Goal: Information Seeking & Learning: Learn about a topic

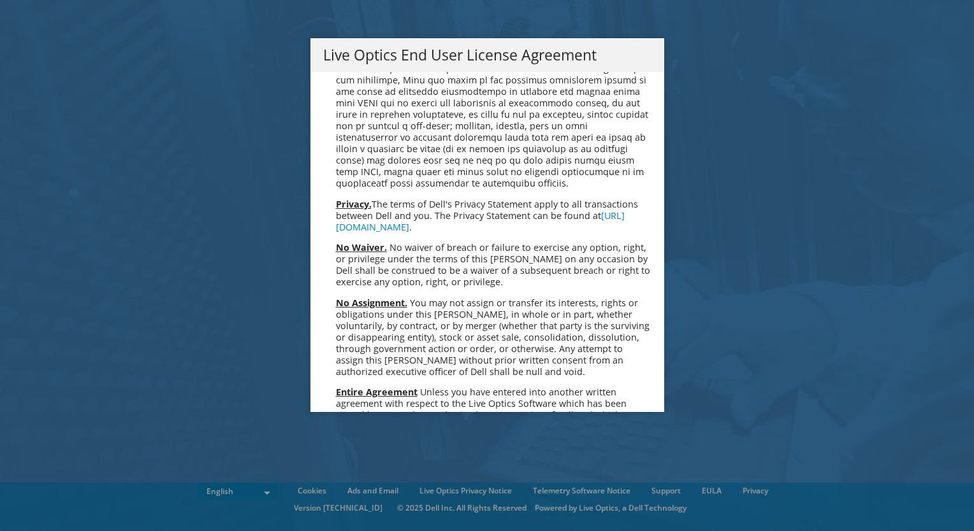
scroll to position [4819, 0]
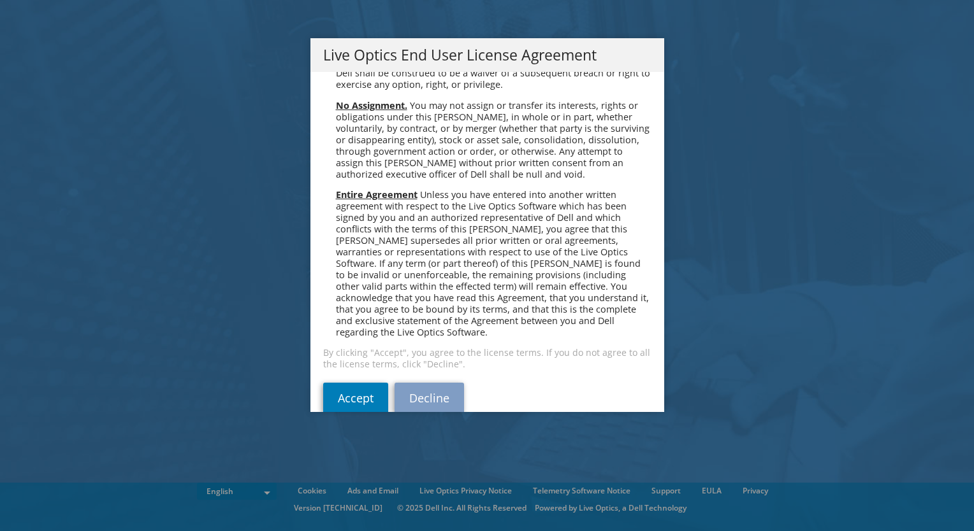
click at [347, 396] on div "Please read the following License Agreement. You must accept the terms of this …" at bounding box center [487, 242] width 354 height 340
click at [355, 383] on link "Accept" at bounding box center [355, 398] width 65 height 31
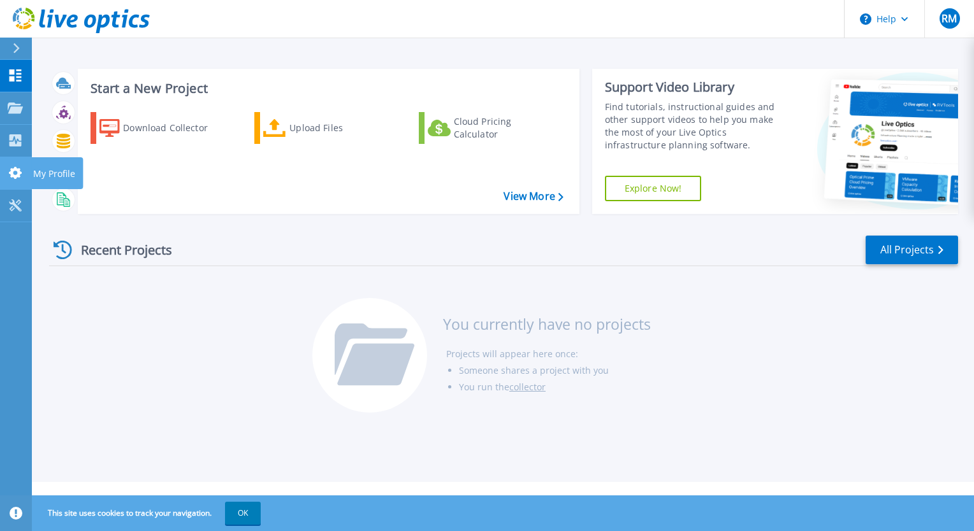
click at [14, 180] on link "My Profile My Profile" at bounding box center [16, 173] width 32 height 32
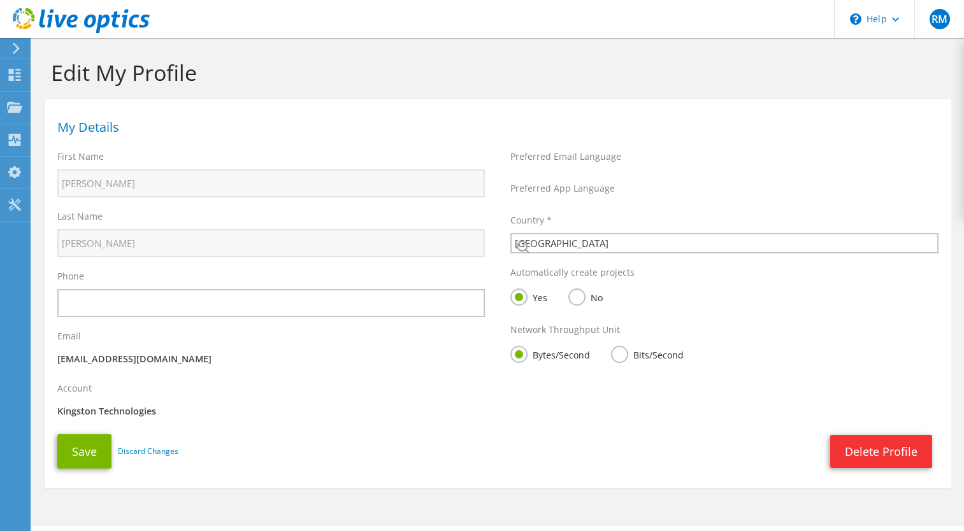
select select "151"
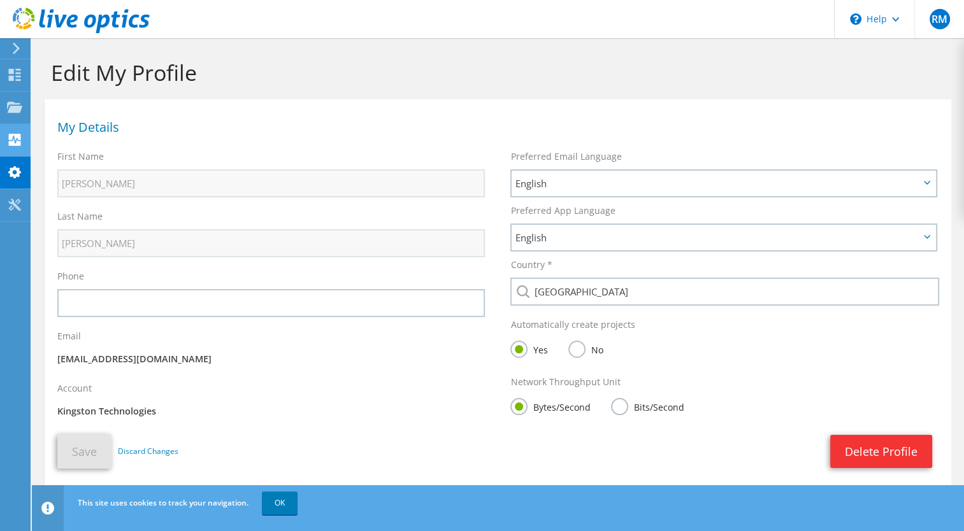
click at [17, 147] on div at bounding box center [14, 141] width 15 height 14
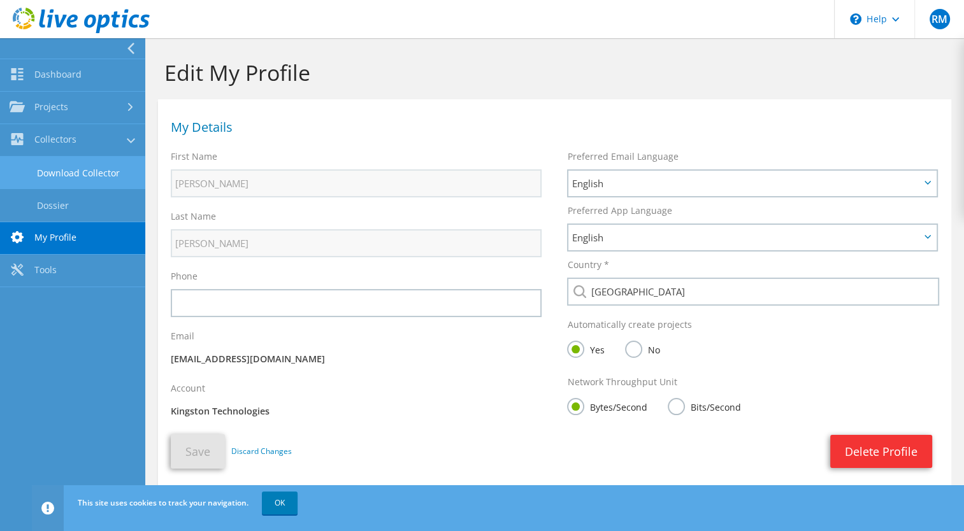
click at [62, 169] on link "Download Collector" at bounding box center [72, 173] width 145 height 32
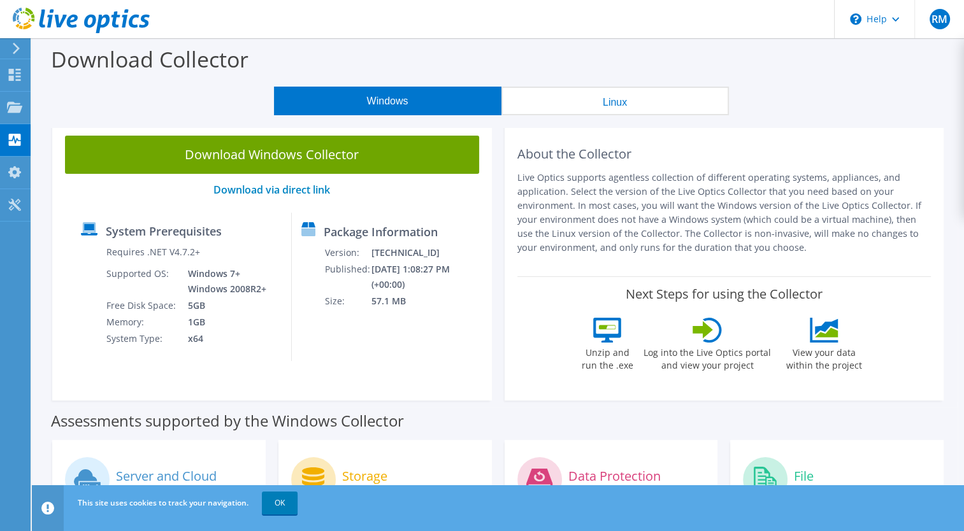
click at [631, 98] on button "Linux" at bounding box center [614, 101] width 227 height 29
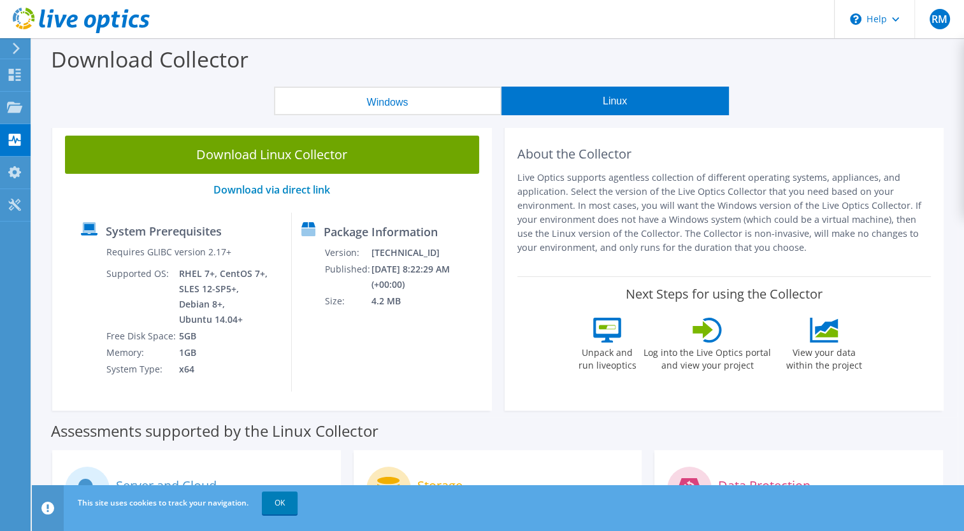
click at [429, 97] on button "Windows" at bounding box center [387, 101] width 227 height 29
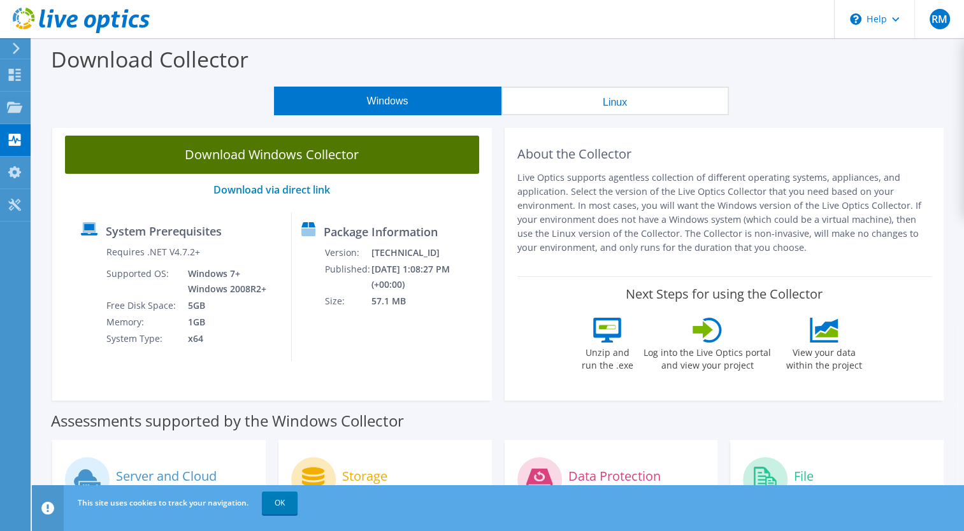
click at [243, 159] on link "Download Windows Collector" at bounding box center [272, 155] width 414 height 38
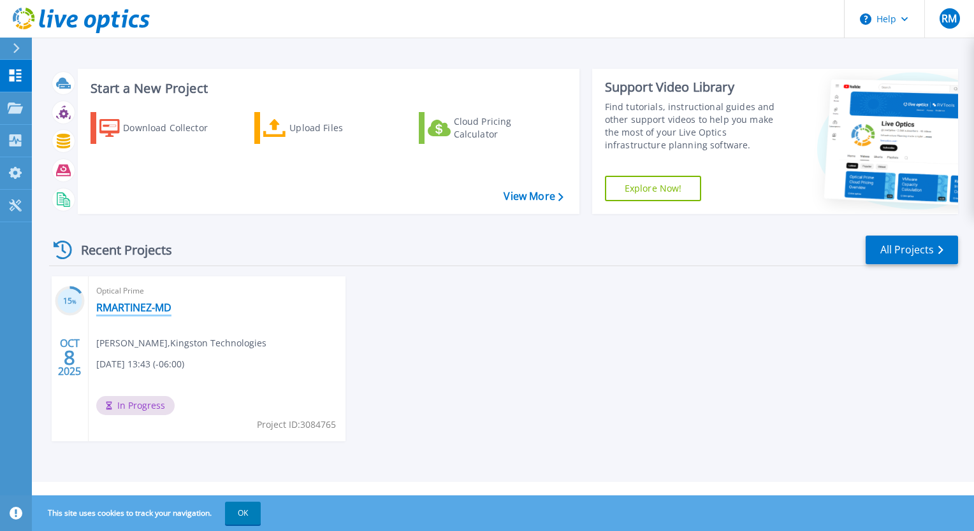
click at [135, 306] on link "RMARTINEZ-MD" at bounding box center [133, 307] width 75 height 13
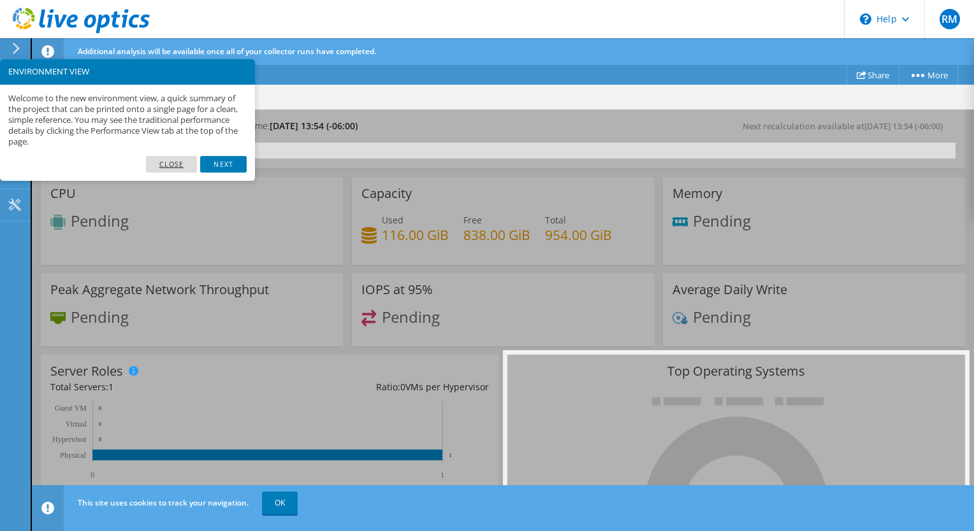
click at [173, 169] on link "Close" at bounding box center [172, 164] width 52 height 17
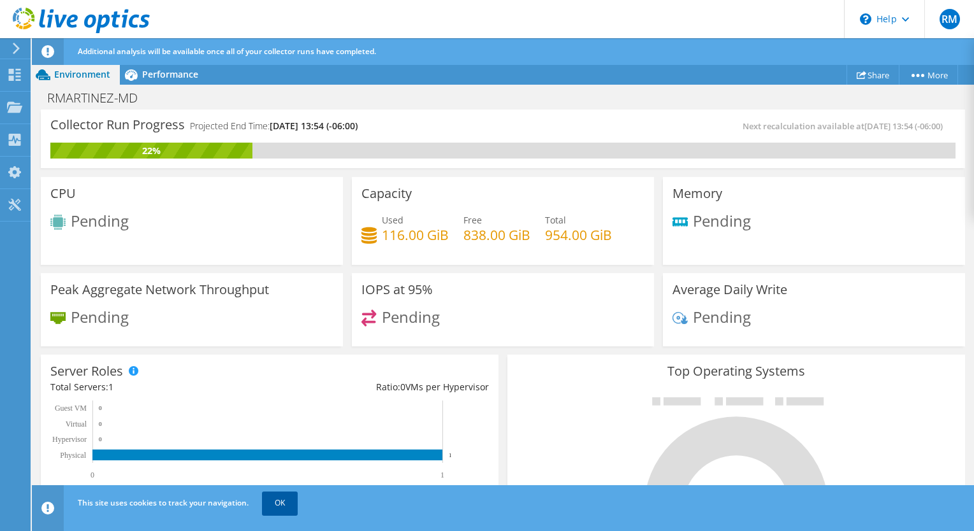
drag, startPoint x: 270, startPoint y: 516, endPoint x: 288, endPoint y: 502, distance: 22.3
click at [288, 502] on div "This site uses cookies to track your navigation. OK" at bounding box center [527, 504] width 904 height 36
click at [288, 502] on link "OK" at bounding box center [280, 503] width 36 height 23
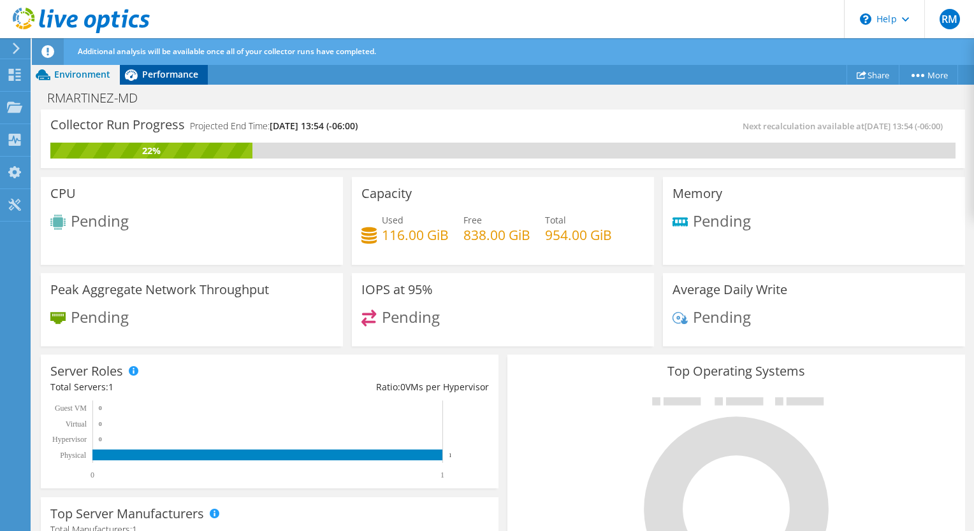
click at [152, 74] on span "Performance" at bounding box center [170, 74] width 56 height 12
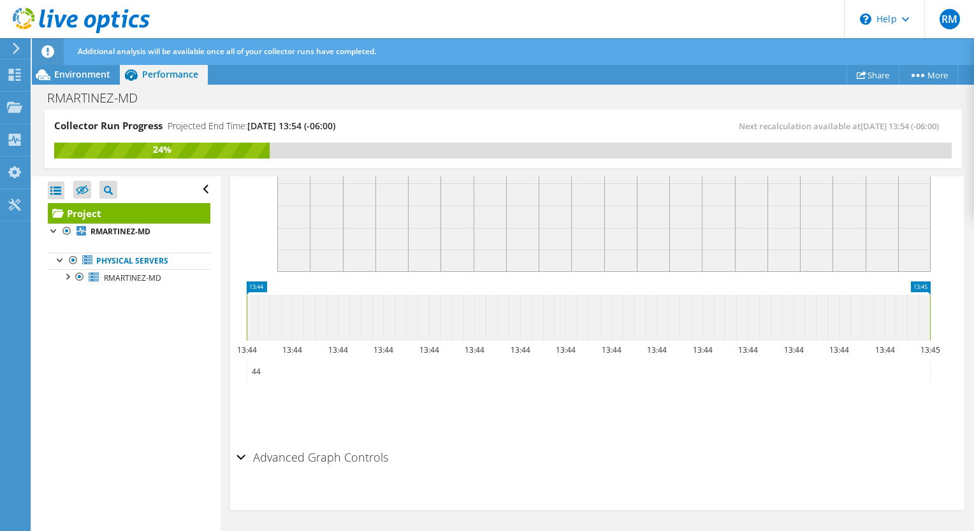
scroll to position [451, 0]
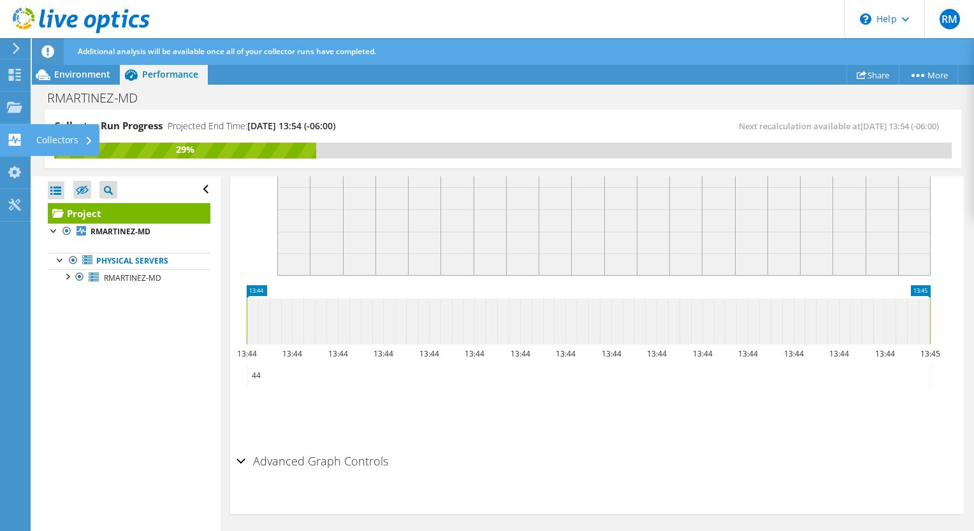
click at [10, 145] on div at bounding box center [14, 141] width 15 height 14
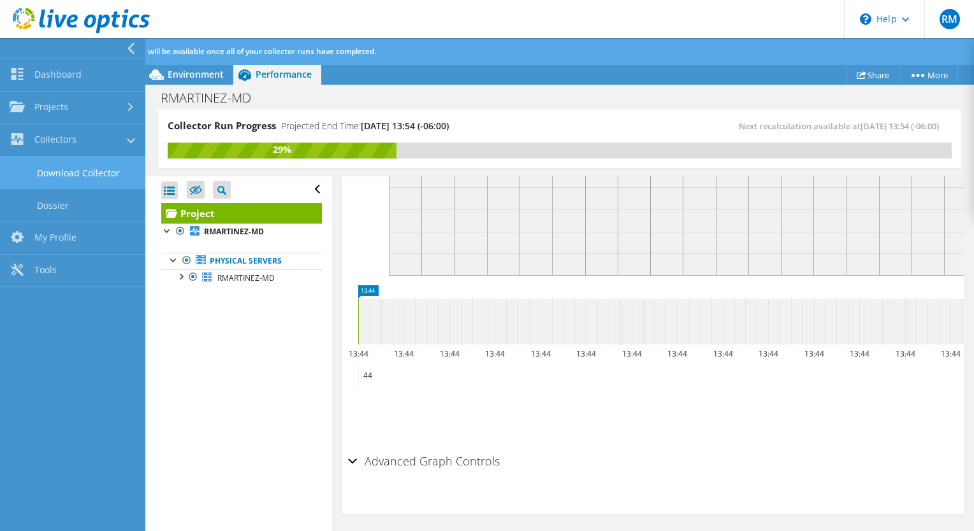
click at [48, 169] on link "Download Collector" at bounding box center [72, 173] width 145 height 32
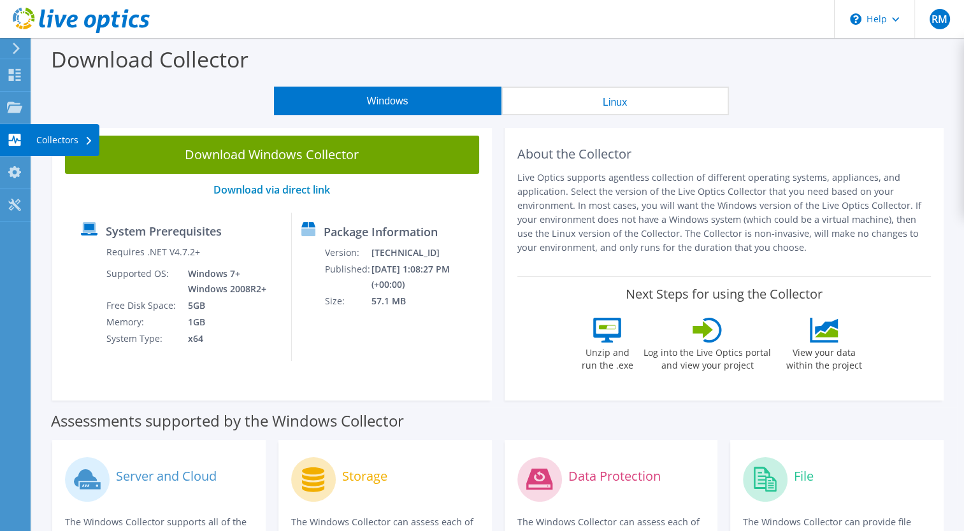
click at [18, 136] on use at bounding box center [15, 140] width 12 height 12
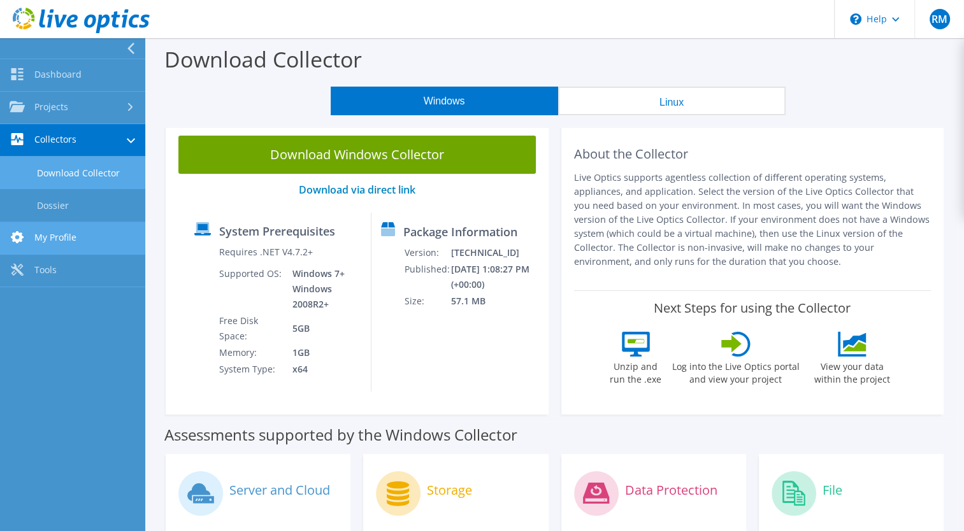
click at [64, 229] on link "My Profile" at bounding box center [72, 238] width 145 height 32
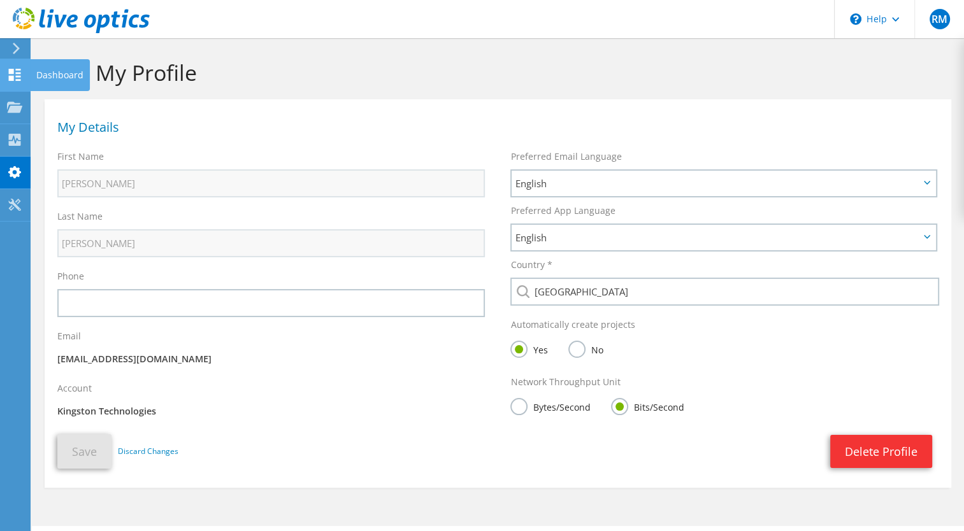
click at [14, 80] on icon at bounding box center [14, 75] width 15 height 12
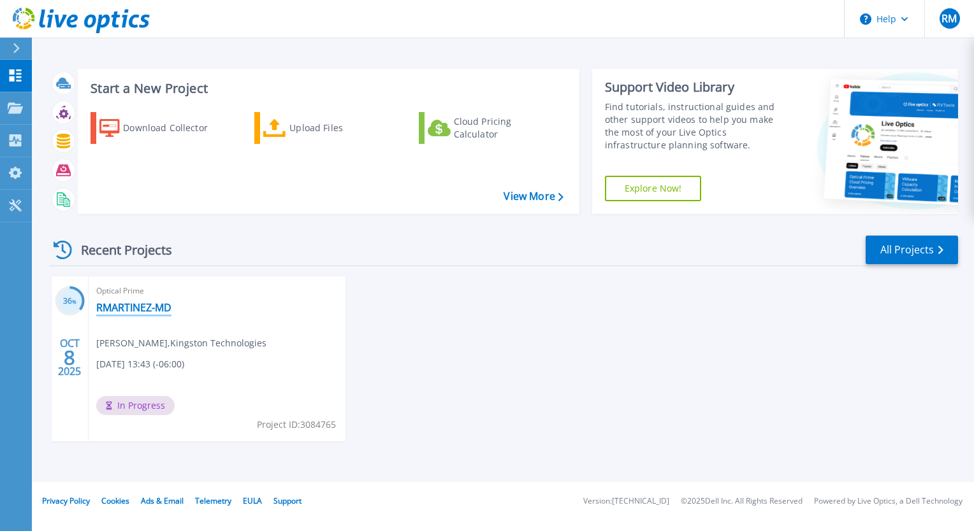
click at [128, 313] on link "RMARTINEZ-MD" at bounding box center [133, 307] width 75 height 13
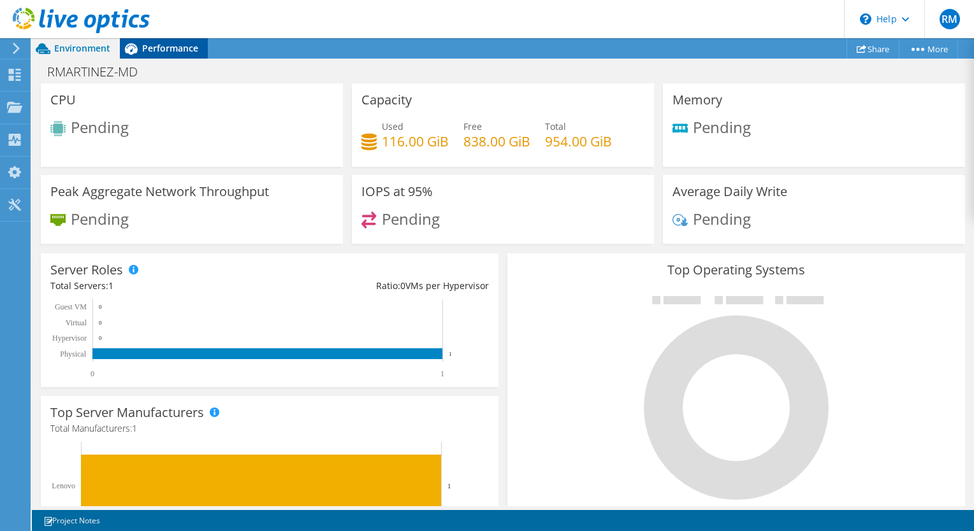
click at [172, 49] on span "Performance" at bounding box center [170, 48] width 56 height 12
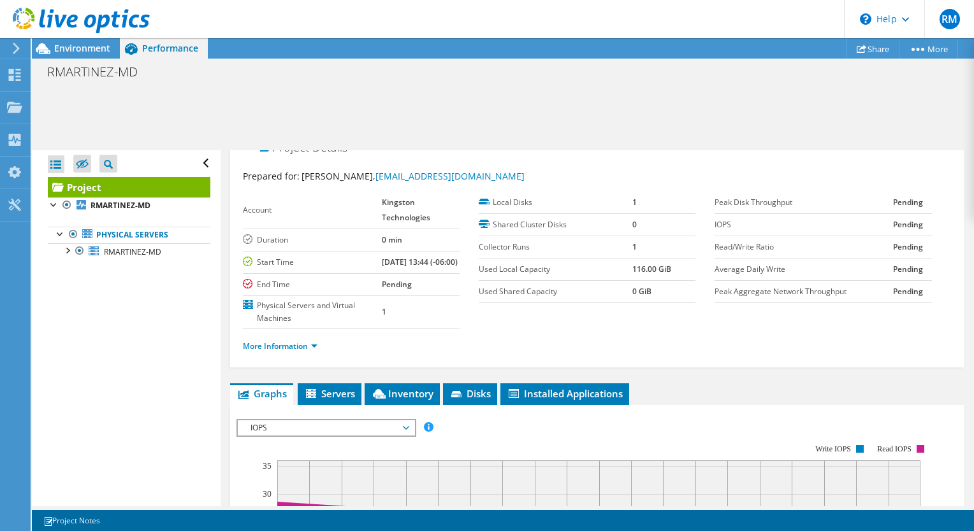
scroll to position [40, 0]
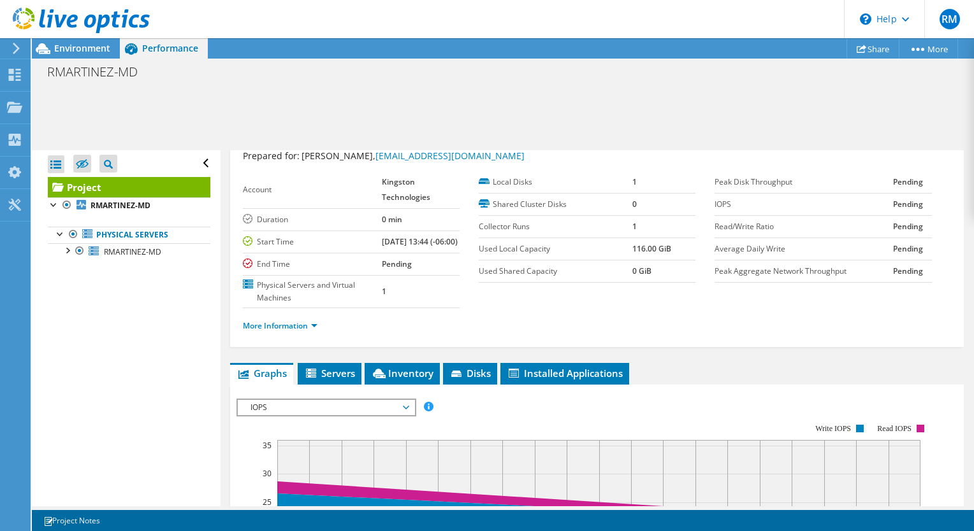
click at [49, 32] on icon at bounding box center [81, 21] width 137 height 26
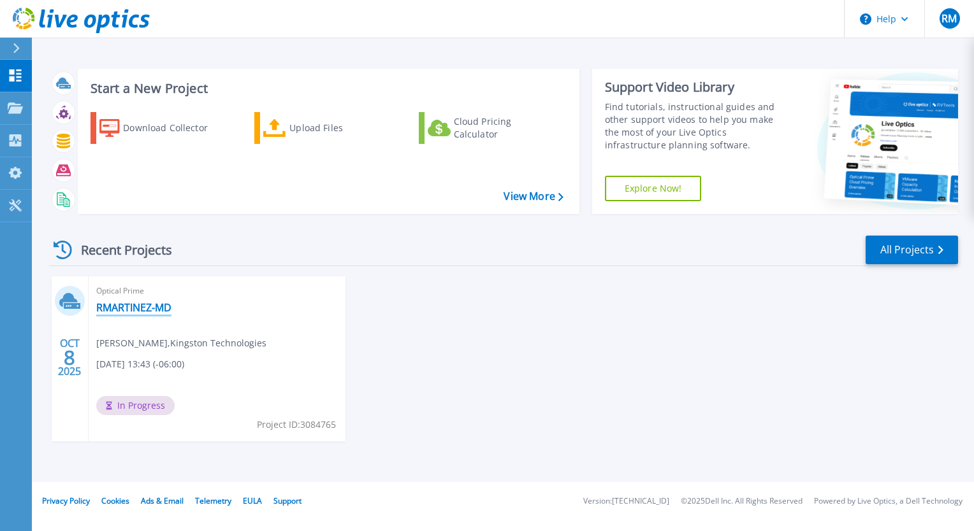
click at [151, 308] on link "RMARTINEZ-MD" at bounding box center [133, 307] width 75 height 13
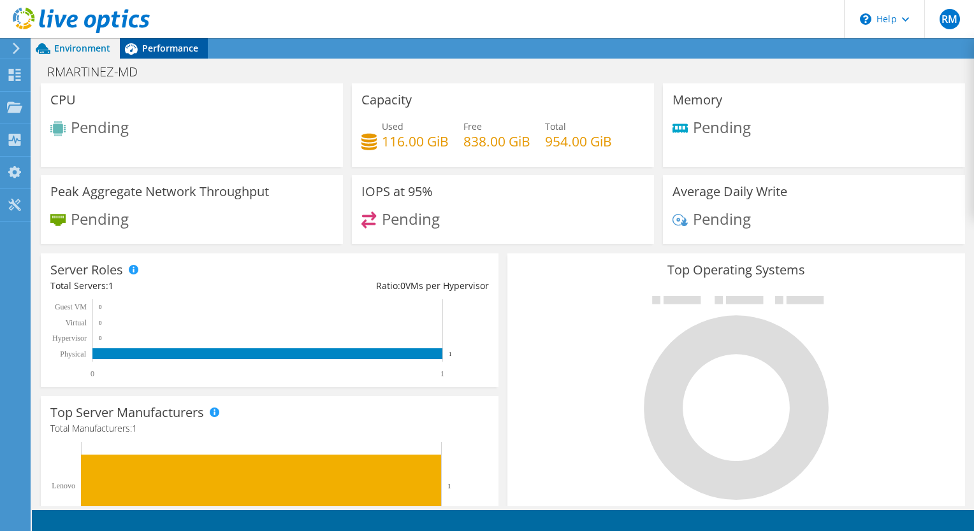
click at [169, 52] on span "Performance" at bounding box center [170, 48] width 56 height 12
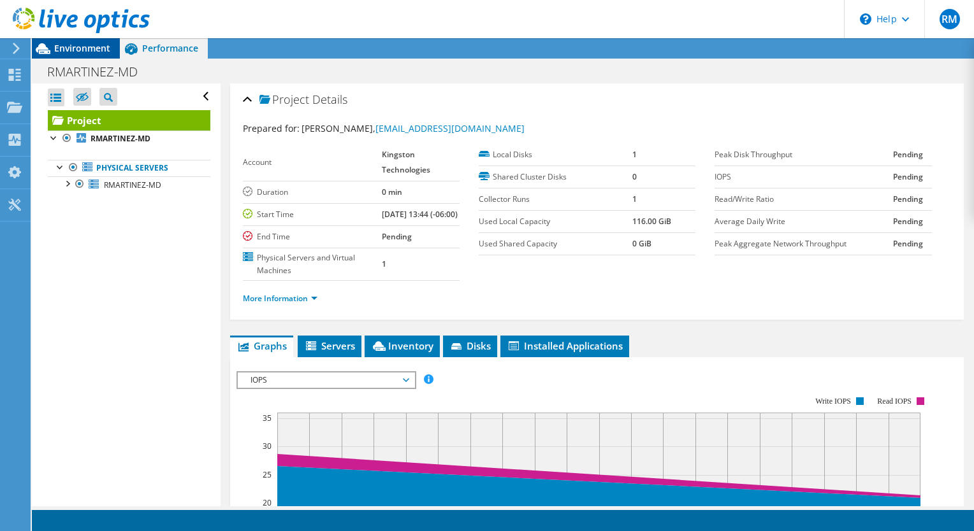
click at [98, 50] on span "Environment" at bounding box center [82, 48] width 56 height 12
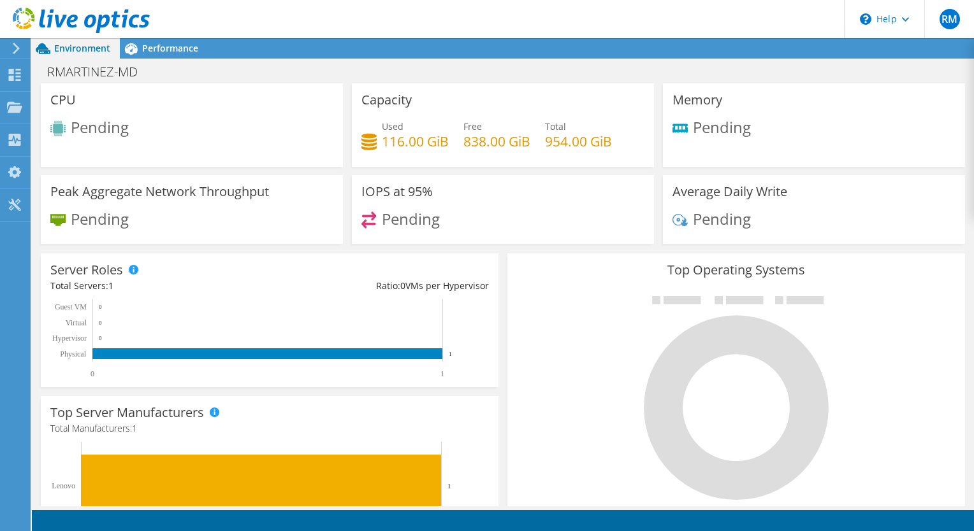
click at [176, 22] on header "RM End User Roque Martinez roque_martinez@kingston.com Kingston Technologies My…" at bounding box center [487, 19] width 974 height 38
click at [89, 19] on icon at bounding box center [81, 21] width 137 height 26
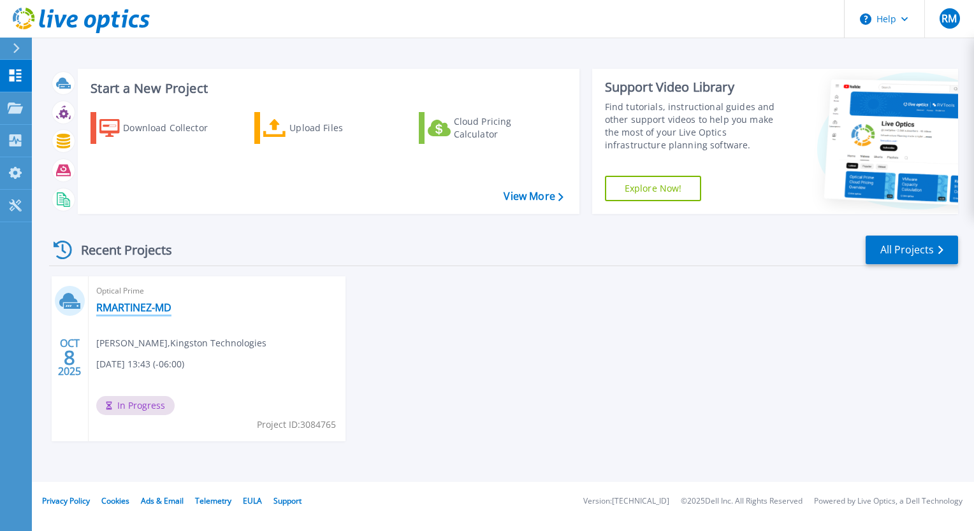
click at [148, 308] on link "RMARTINEZ-MD" at bounding box center [133, 307] width 75 height 13
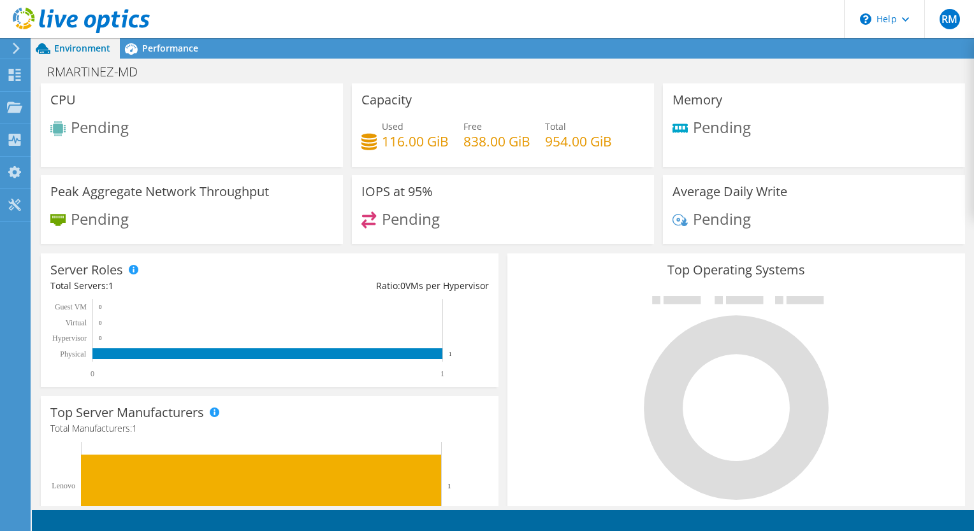
click at [55, 19] on use at bounding box center [81, 20] width 137 height 25
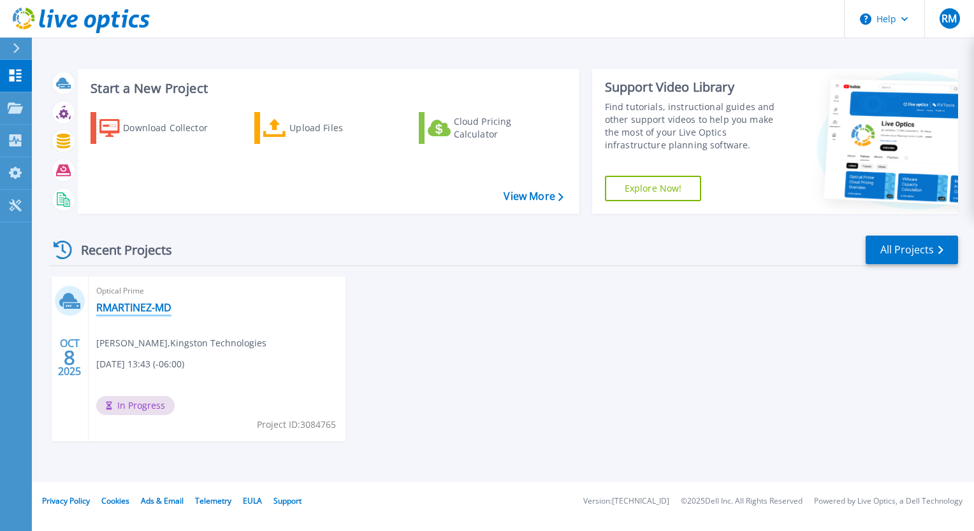
click at [158, 305] on link "RMARTINEZ-MD" at bounding box center [133, 307] width 75 height 13
